Goal: Task Accomplishment & Management: Use online tool/utility

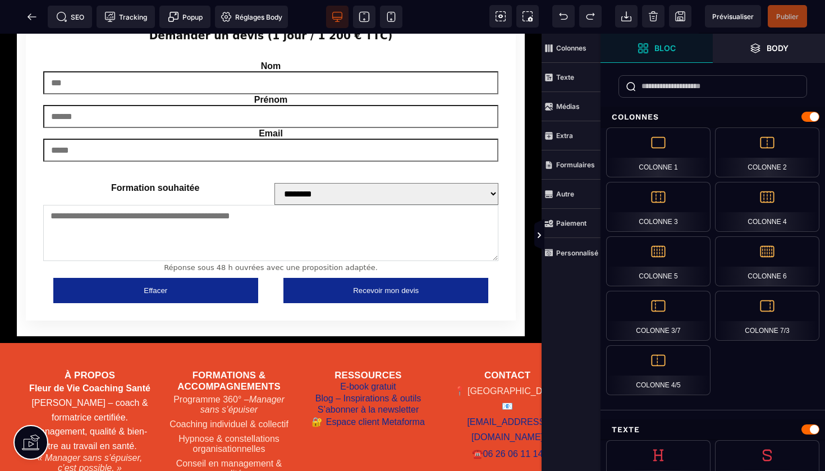
scroll to position [2482, 0]
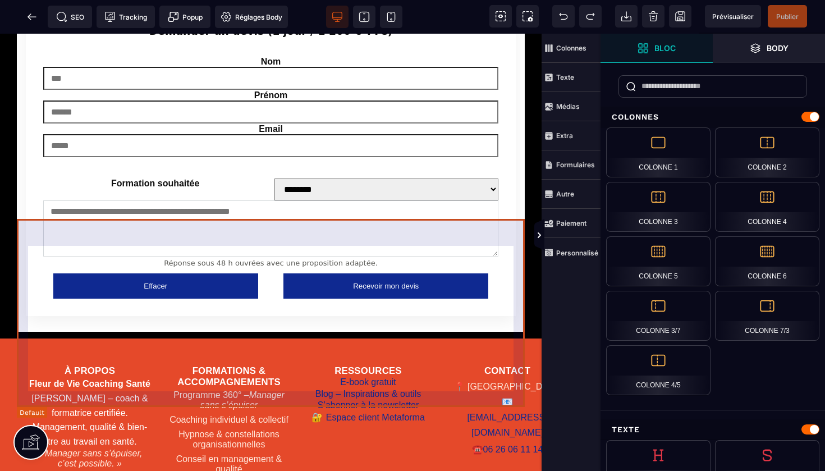
click at [18, 338] on div "À propos Fleur de Vie Coaching Santé [PERSON_NAME] – coach & formatrice certifi…" at bounding box center [271, 436] width 508 height 196
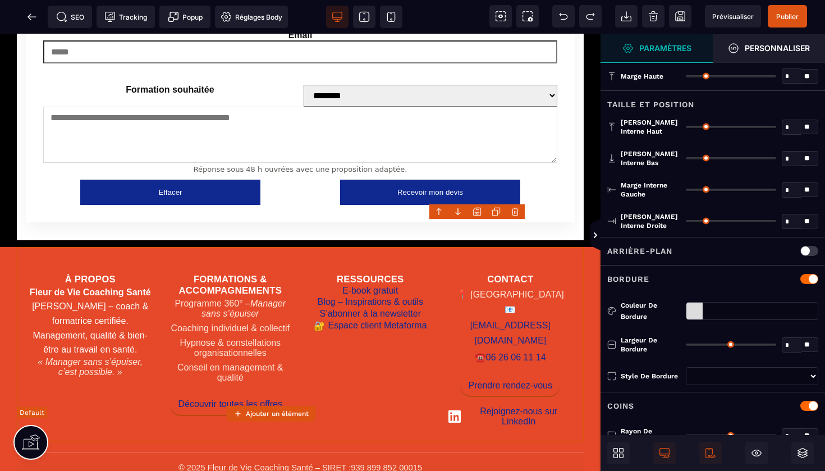
click at [18, 247] on div "À propos Fleur de Vie Coaching Santé [PERSON_NAME] – coach & formatrice certifi…" at bounding box center [300, 345] width 567 height 196
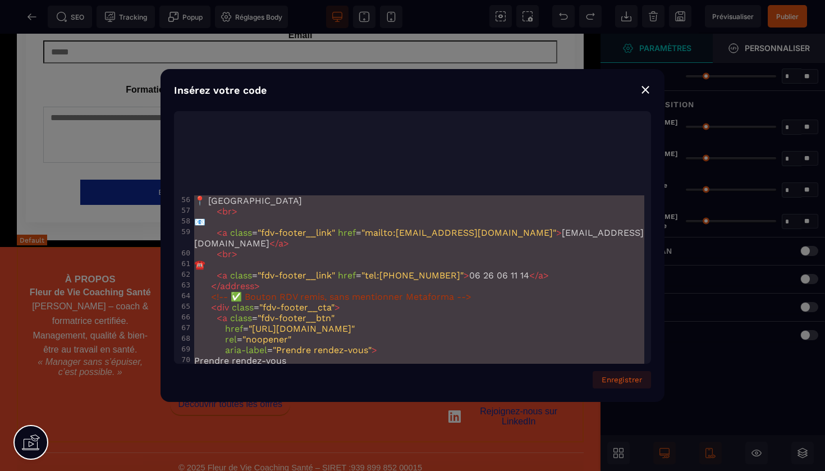
scroll to position [2213, 0]
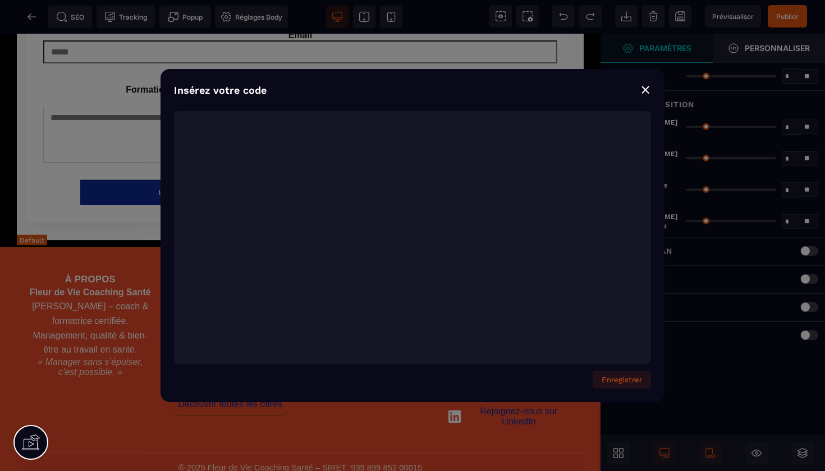
type textarea "**********"
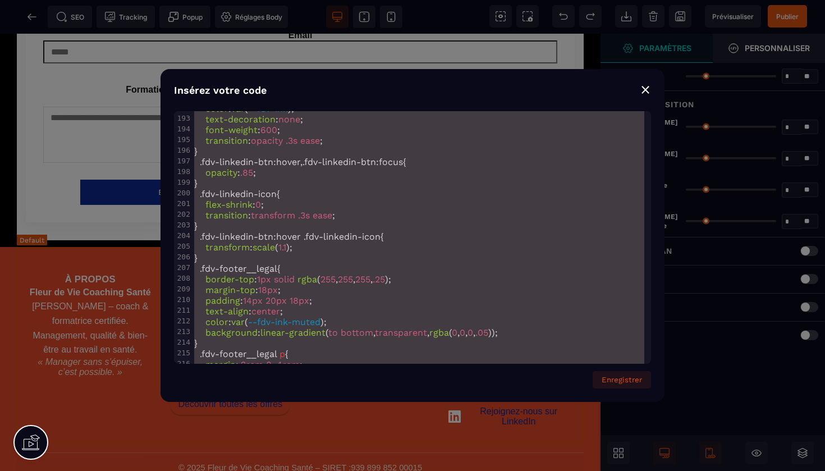
scroll to position [2525, 0]
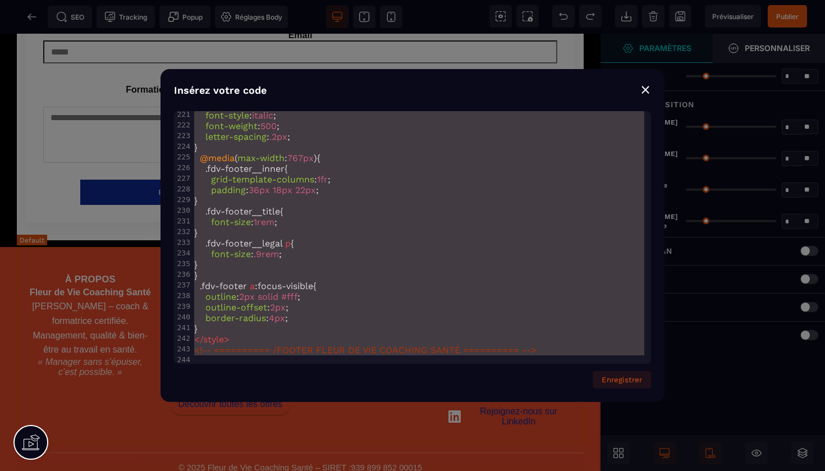
drag, startPoint x: 194, startPoint y: 118, endPoint x: 397, endPoint y: 470, distance: 406.4
copy h3 "À"
click at [648, 91] on div "⨯" at bounding box center [644, 89] width 11 height 16
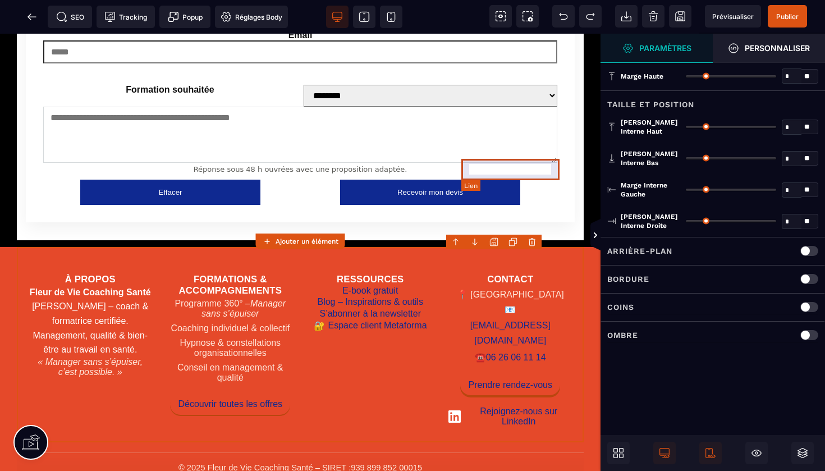
click at [507, 374] on link "Prendre rendez-vous" at bounding box center [510, 384] width 100 height 21
select select
select select "***"
select select
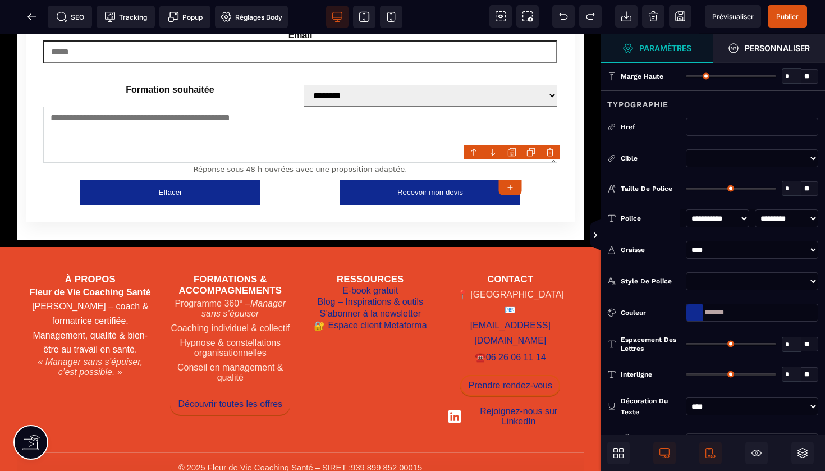
drag, startPoint x: 736, startPoint y: 310, endPoint x: 676, endPoint y: 306, distance: 60.7
click at [676, 306] on div "Couleur *******" at bounding box center [712, 312] width 224 height 18
copy h3 "À"
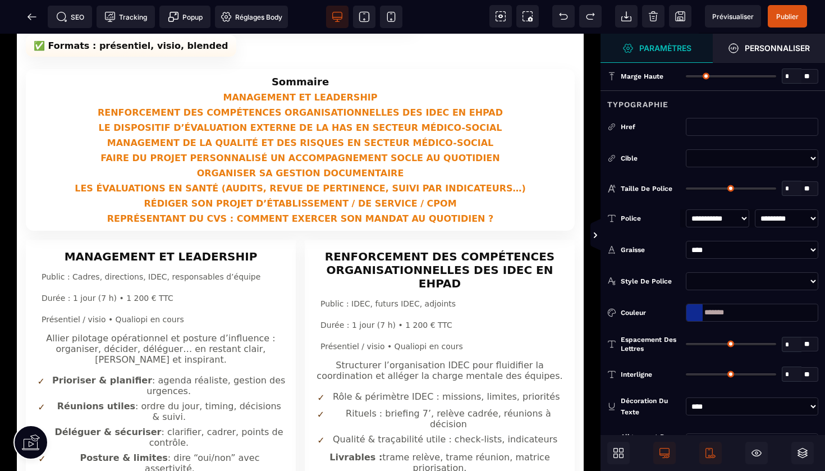
scroll to position [154, 0]
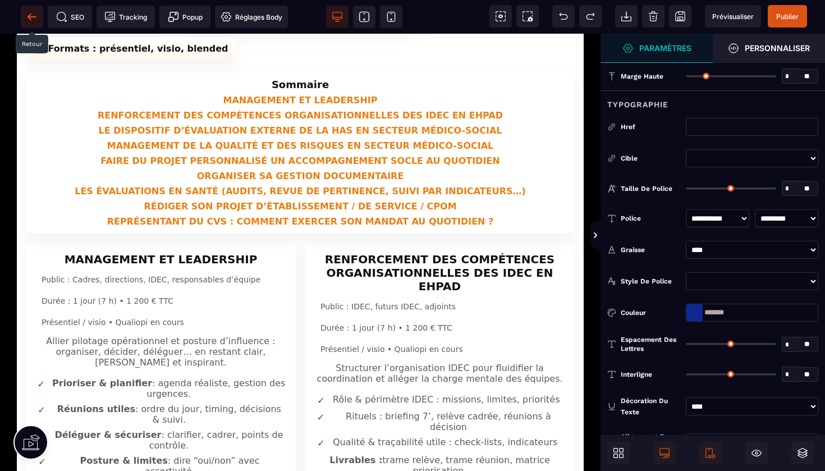
click at [30, 22] on icon at bounding box center [31, 16] width 11 height 11
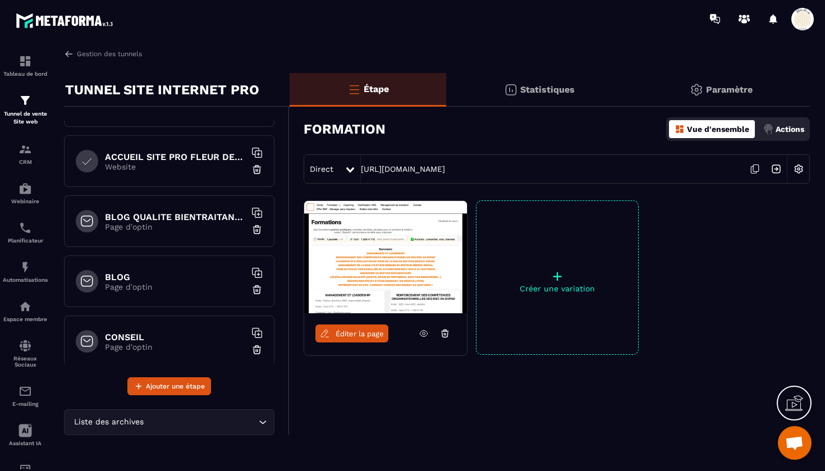
scroll to position [55, 0]
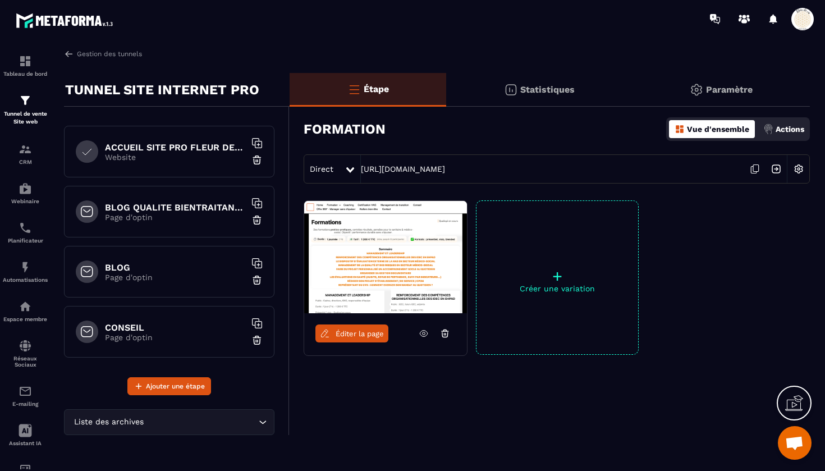
click at [165, 270] on h6 "BLOG" at bounding box center [175, 267] width 140 height 11
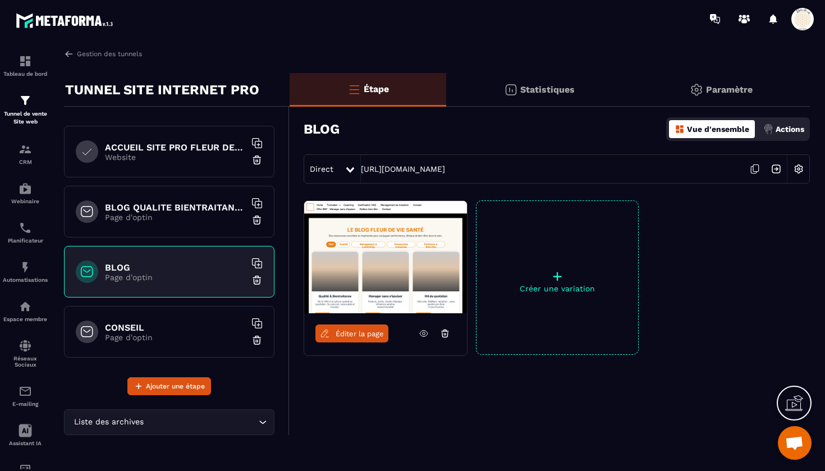
click at [753, 169] on icon at bounding box center [754, 168] width 21 height 21
click at [197, 143] on h6 "ACCUEIL SITE PRO FLEUR DE VIE" at bounding box center [175, 147] width 140 height 11
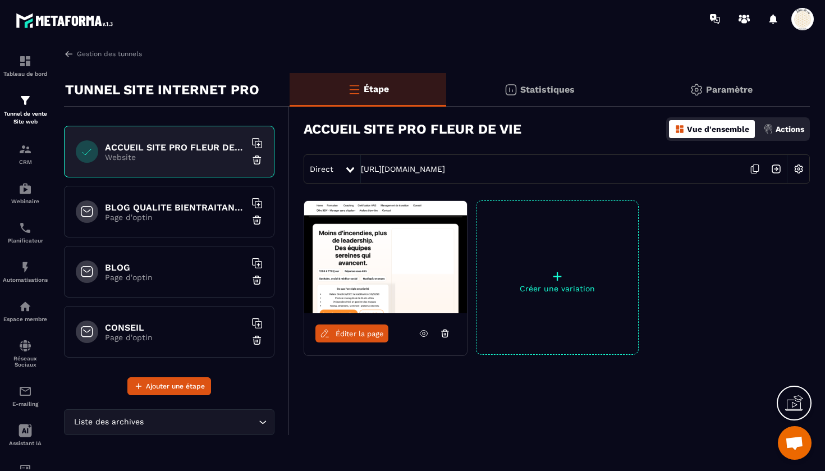
click at [757, 171] on icon at bounding box center [754, 168] width 21 height 21
click at [24, 106] on img at bounding box center [25, 100] width 13 height 13
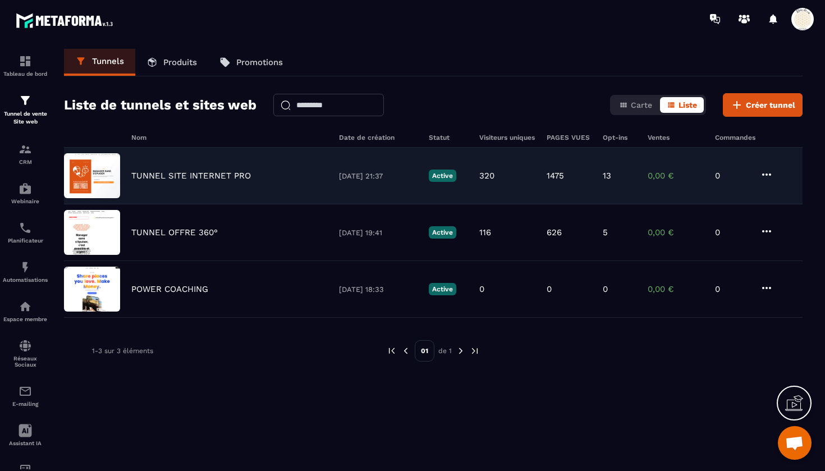
click at [172, 186] on div "TUNNEL SITE INTERNET PRO [DATE] 21:37 Active 320 1475 13 0,00 € 0" at bounding box center [433, 176] width 738 height 57
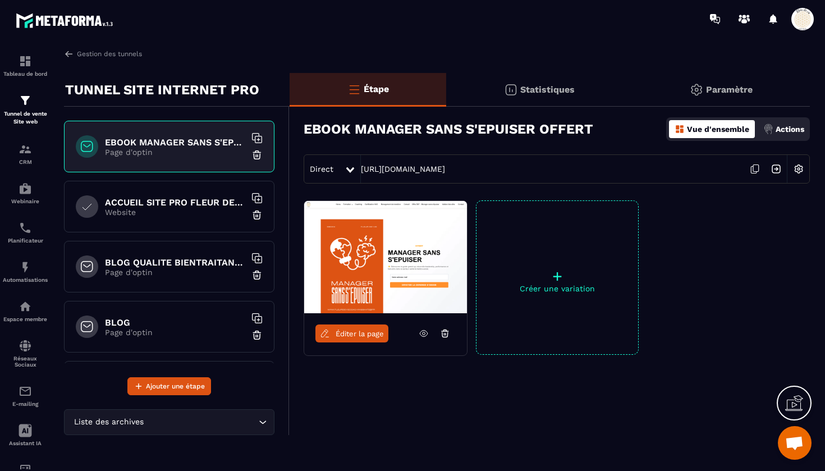
click at [210, 145] on h6 "EBOOK MANAGER SANS S'EPUISER OFFERT" at bounding box center [175, 142] width 140 height 11
click at [756, 165] on icon at bounding box center [754, 168] width 21 height 21
click at [756, 165] on icon at bounding box center [756, 168] width 6 height 7
click at [755, 165] on icon at bounding box center [754, 168] width 21 height 21
click at [174, 202] on h6 "ACCUEIL SITE PRO FLEUR DE VIE" at bounding box center [175, 202] width 140 height 11
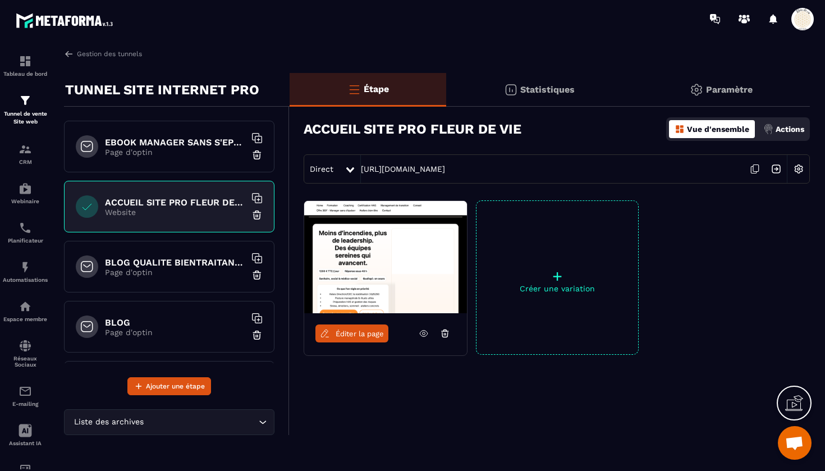
click at [756, 168] on icon at bounding box center [754, 168] width 21 height 21
click at [338, 333] on span "Éditer la page" at bounding box center [359, 333] width 48 height 8
